Goal: Navigation & Orientation: Find specific page/section

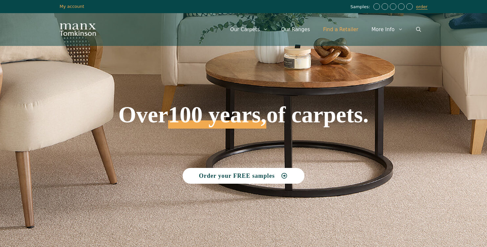
click at [343, 32] on link "Find a Retailer" at bounding box center [341, 30] width 48 height 20
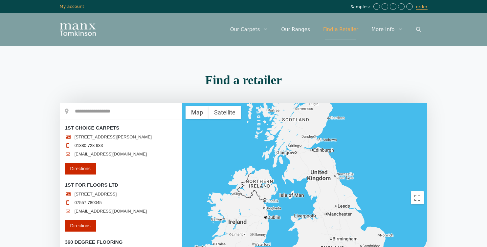
click at [88, 111] on input "text" at bounding box center [121, 111] width 122 height 16
click at [92, 113] on input "text" at bounding box center [121, 111] width 122 height 16
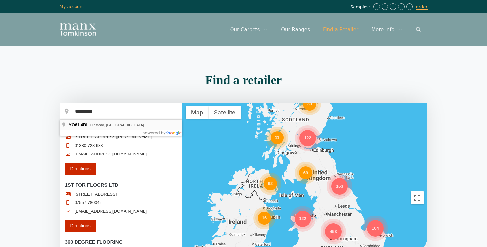
type input "**********"
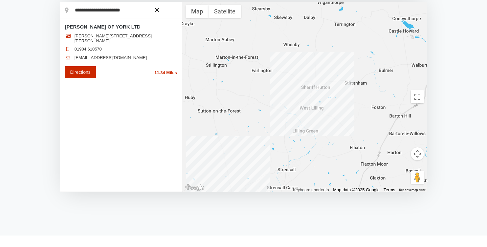
scroll to position [69, 0]
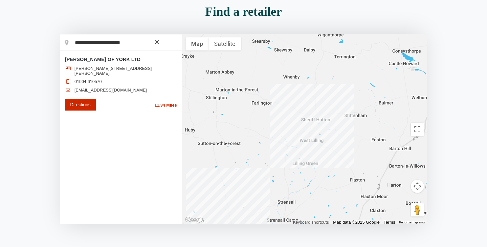
click at [419, 185] on button "Map camera controls" at bounding box center [417, 186] width 13 height 13
click at [401, 202] on button "Zoom out" at bounding box center [401, 202] width 13 height 13
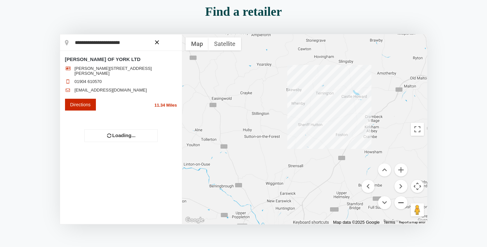
click at [401, 202] on button "Zoom out" at bounding box center [401, 202] width 13 height 13
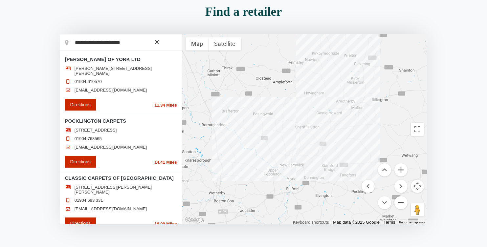
click at [401, 202] on button "Zoom out" at bounding box center [401, 202] width 13 height 13
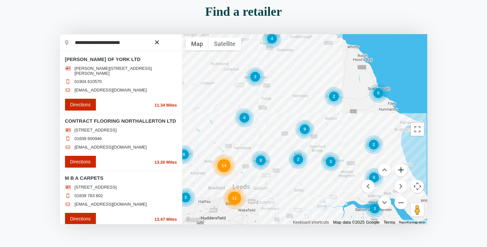
click at [401, 173] on button "Zoom in" at bounding box center [401, 170] width 13 height 13
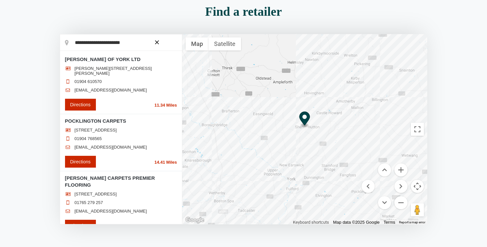
scroll to position [0, 0]
